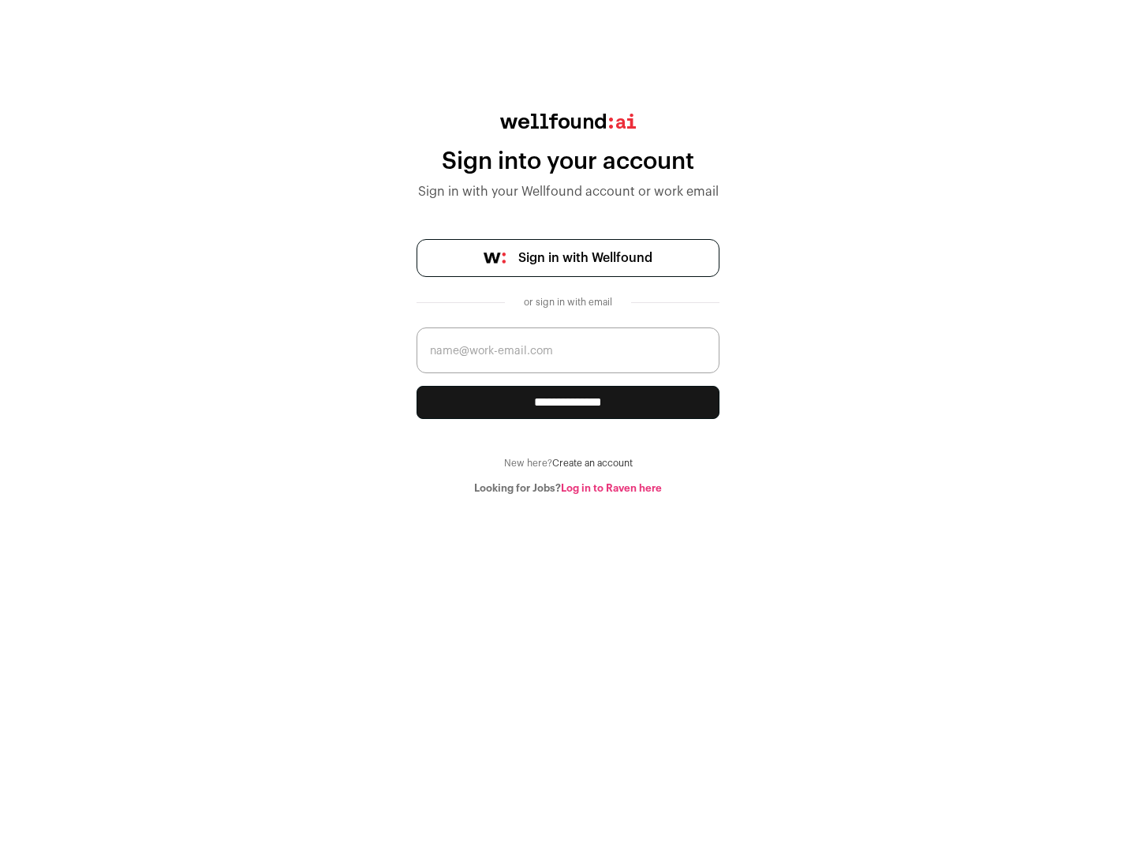
click at [585, 258] on span "Sign in with Wellfound" at bounding box center [585, 257] width 134 height 19
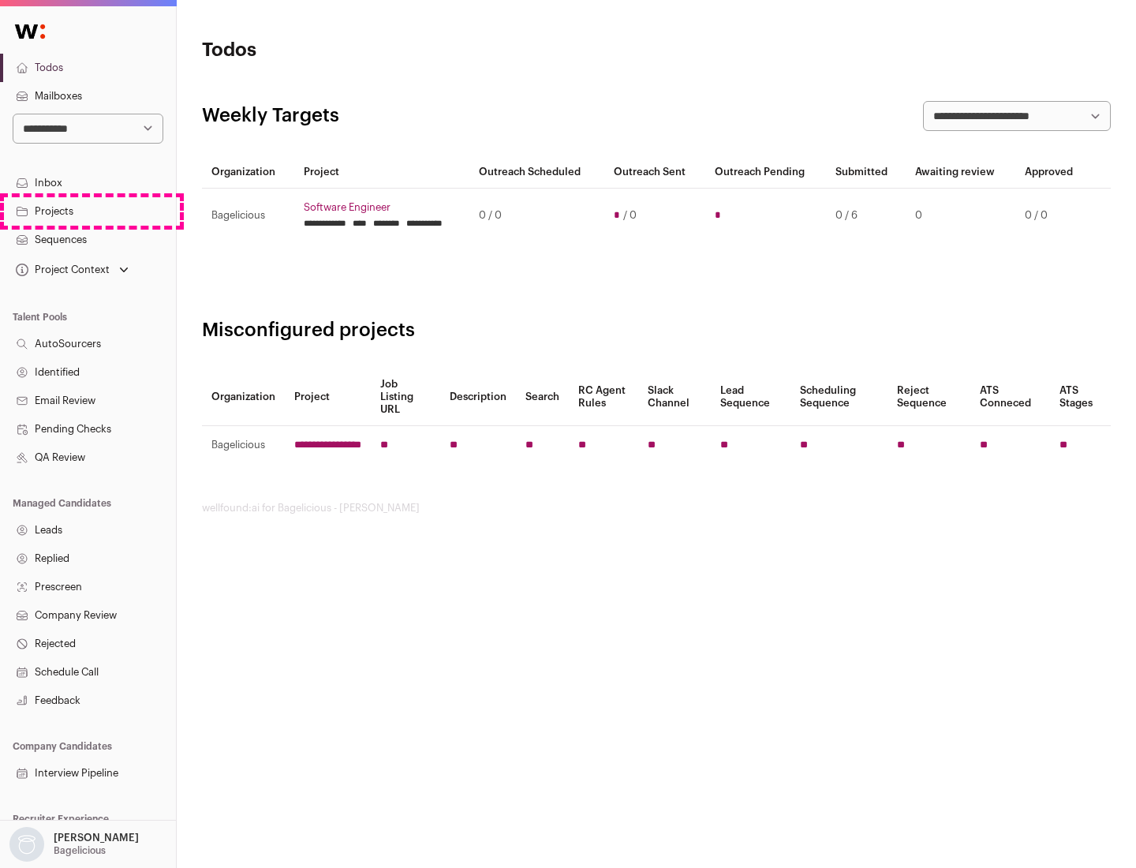
click at [88, 211] on link "Projects" at bounding box center [88, 211] width 176 height 28
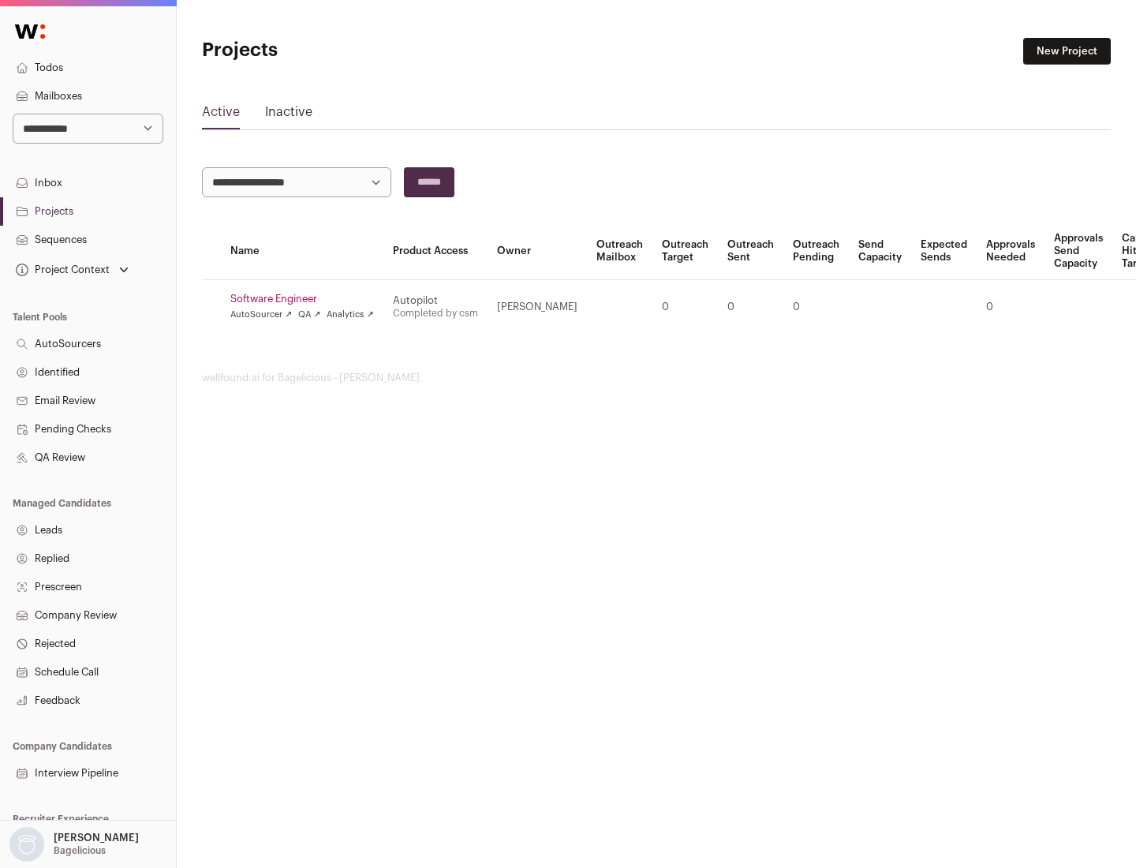
click at [307, 299] on link "Software Engineer" at bounding box center [302, 299] width 144 height 13
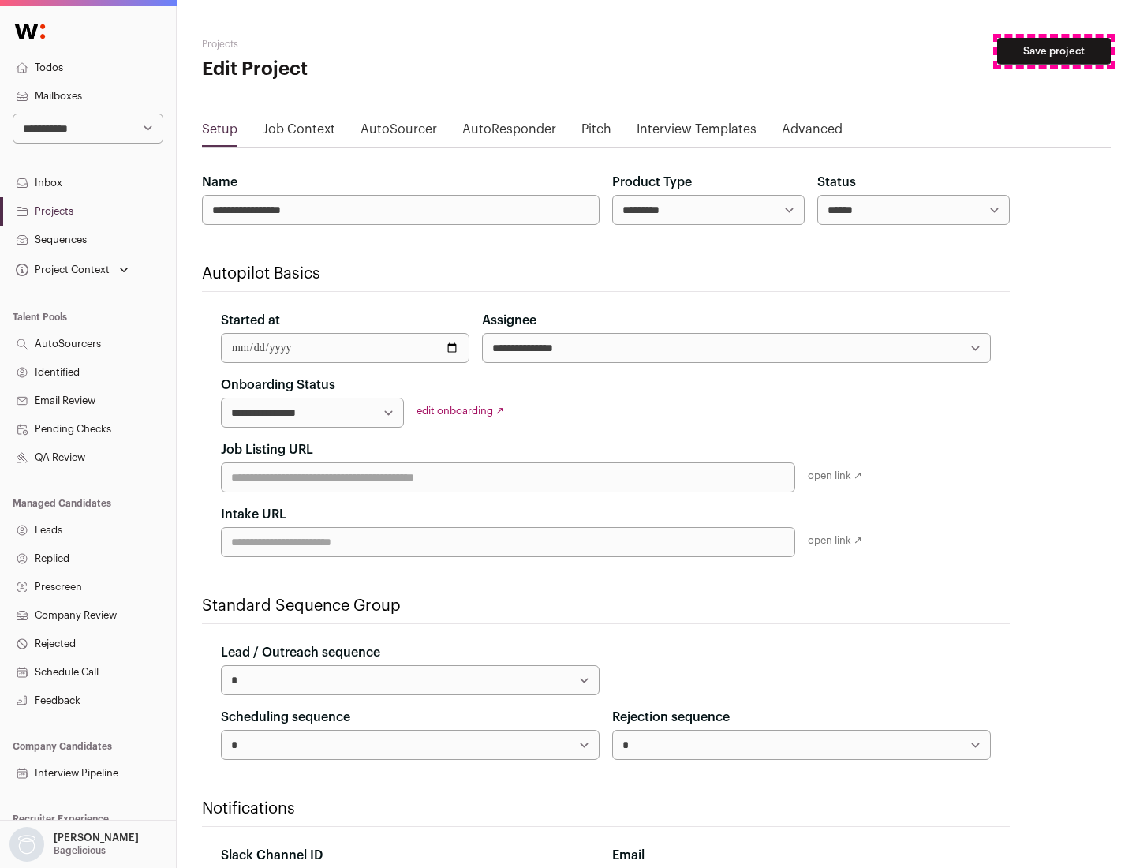
click at [1054, 51] on button "Save project" at bounding box center [1054, 51] width 114 height 27
